Goal: Navigation & Orientation: Understand site structure

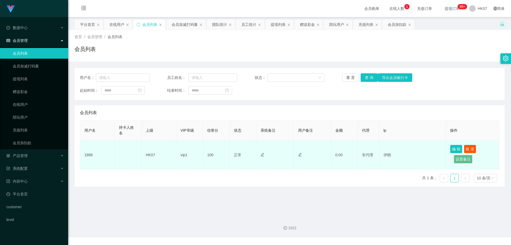
click at [88, 156] on td "1888" at bounding box center [97, 154] width 35 height 29
drag, startPoint x: 84, startPoint y: 156, endPoint x: 98, endPoint y: 156, distance: 14.4
click at [98, 156] on td "1888" at bounding box center [97, 154] width 35 height 29
click at [90, 157] on td "1888" at bounding box center [97, 154] width 35 height 29
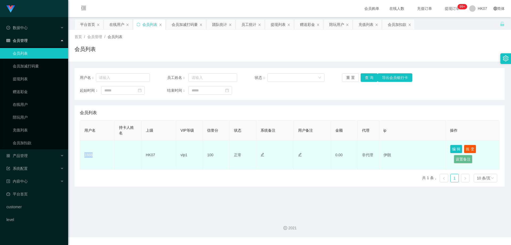
click at [89, 153] on td "1888" at bounding box center [97, 154] width 35 height 29
click at [88, 154] on td "1888" at bounding box center [97, 154] width 35 height 29
copy td "1888"
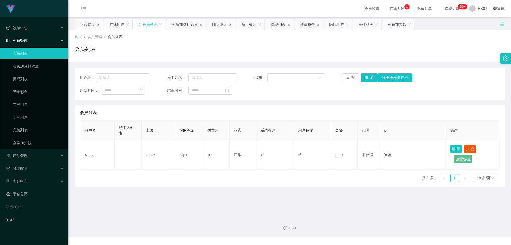
click at [395, 9] on span "在线人数 0 1 2 3 4 5 6 7 8 9 0 1 2 3 4 5 6 7 8 9 0 1 2 3 4 5 6 7 8 9" at bounding box center [397, 9] width 20 height 4
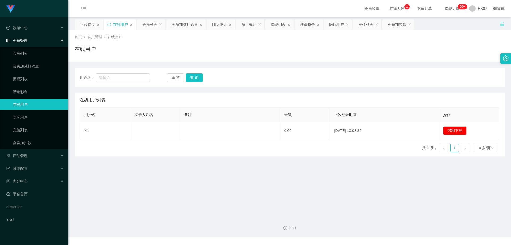
click at [395, 9] on span "在线人数 0 1 2 3 4 5 6 7 8 9 0 1 2 3 4 5 6 7 8 9 0 1 2 3 4 5 6 7 8 9" at bounding box center [397, 9] width 20 height 4
click at [27, 55] on link "会员列表" at bounding box center [38, 53] width 51 height 11
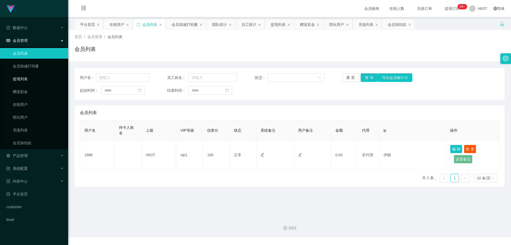
click at [24, 82] on link "提现列表" at bounding box center [38, 79] width 51 height 11
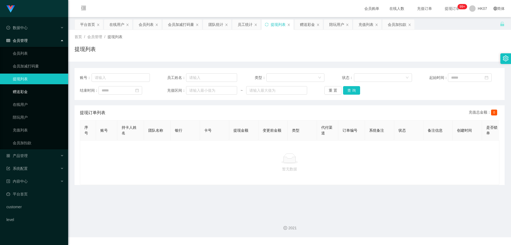
click at [23, 89] on link "赠送彩金" at bounding box center [38, 91] width 51 height 11
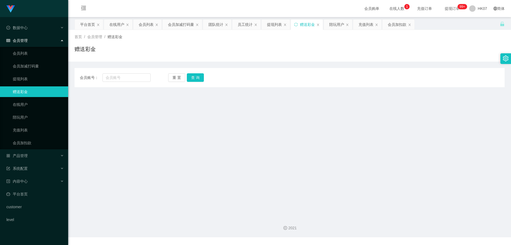
click at [448, 9] on span "提现订单 99+" at bounding box center [452, 9] width 20 height 4
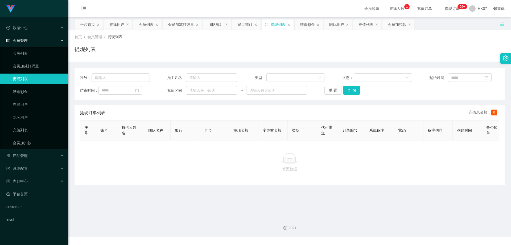
click at [448, 9] on span "提现订单 99+" at bounding box center [452, 9] width 20 height 4
click at [53, 48] on link "会员列表" at bounding box center [38, 53] width 51 height 11
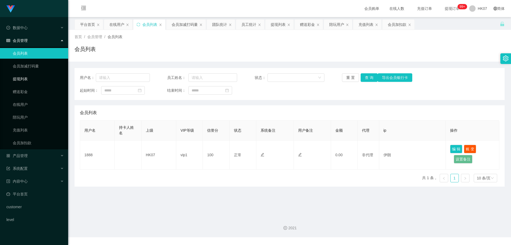
click at [35, 78] on link "提现列表" at bounding box center [38, 79] width 51 height 11
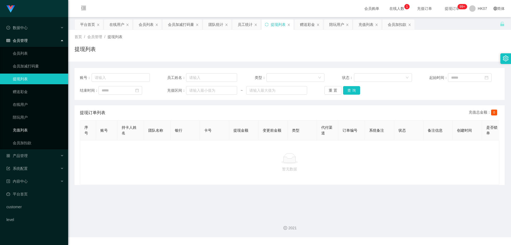
click at [29, 128] on link "充值列表" at bounding box center [38, 130] width 51 height 11
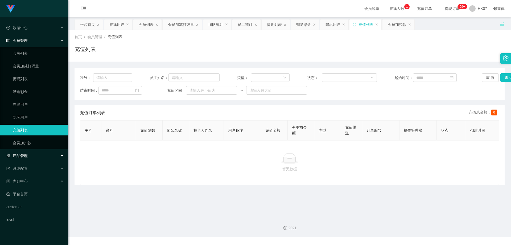
click at [34, 158] on div "产品管理" at bounding box center [34, 155] width 68 height 11
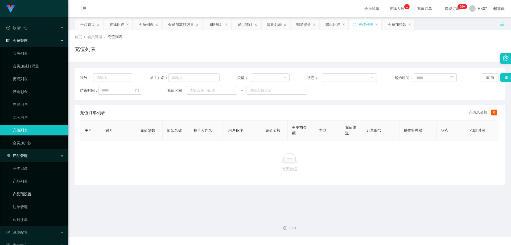
click at [37, 194] on link "产品预设置" at bounding box center [38, 194] width 51 height 11
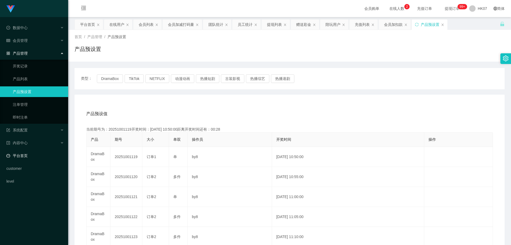
click at [28, 155] on link "平台首页" at bounding box center [35, 155] width 58 height 11
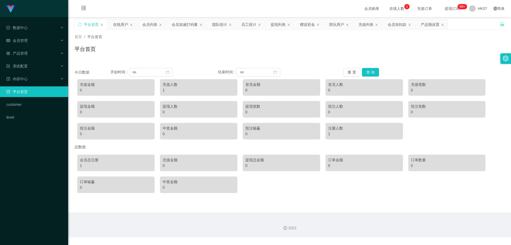
click at [190, 92] on div "1" at bounding box center [199, 90] width 72 height 6
click at [36, 25] on div "数据中心" at bounding box center [34, 27] width 68 height 11
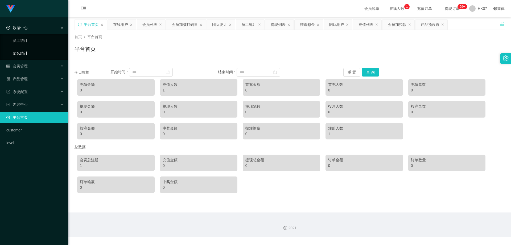
click at [32, 57] on link "团队统计" at bounding box center [38, 53] width 51 height 11
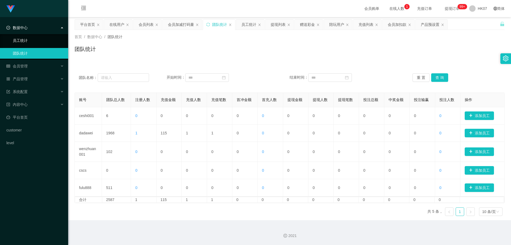
click at [27, 37] on link "员工统计" at bounding box center [38, 40] width 51 height 11
